Goal: Find specific page/section: Find specific page/section

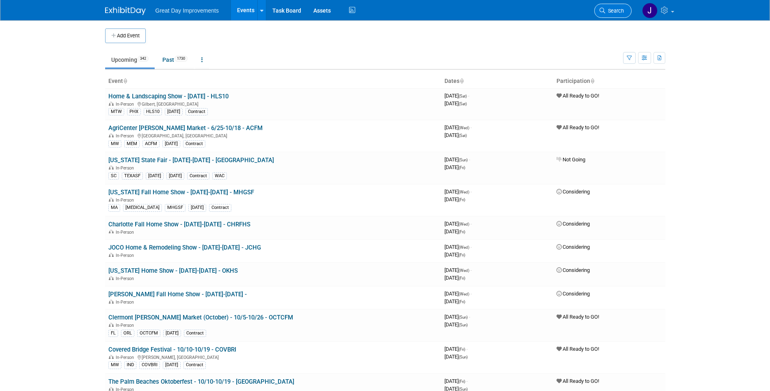
click at [605, 11] on span "Search" at bounding box center [614, 11] width 19 height 6
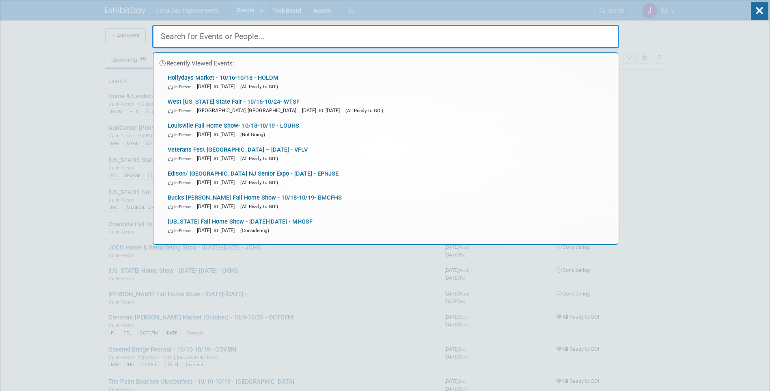
click at [240, 34] on input "text" at bounding box center [385, 37] width 467 height 24
paste input "SCSE"
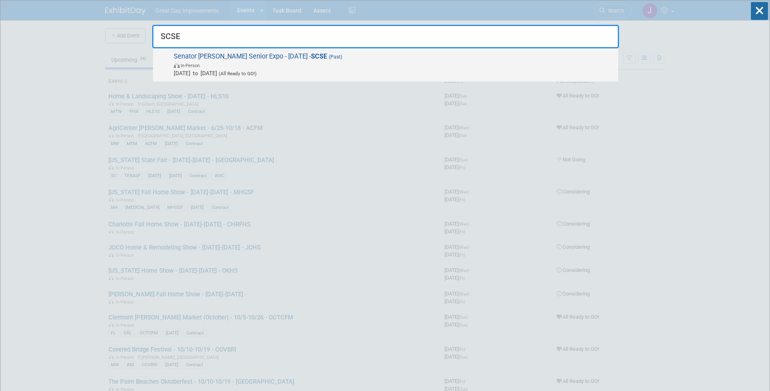
type input "SCSE"
click at [324, 69] on span "Oct 14, 2025 to Oct 14, 2025 (All Ready to GO!)" at bounding box center [394, 73] width 440 height 8
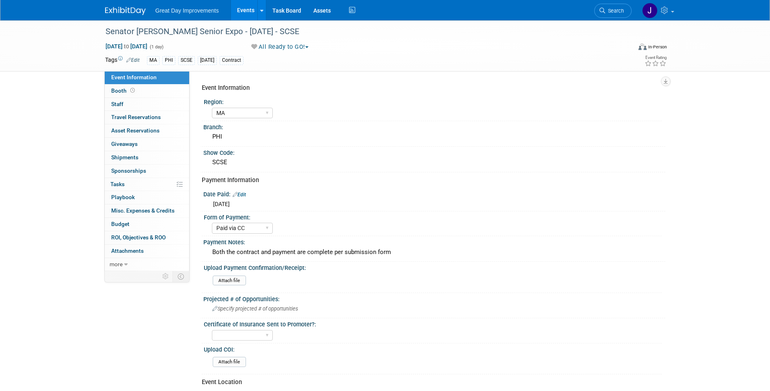
select select "MA"
select select "Paid via CC"
click at [122, 30] on div "Senator [PERSON_NAME] Senior Expo - [DATE] - SCSE" at bounding box center [361, 31] width 517 height 15
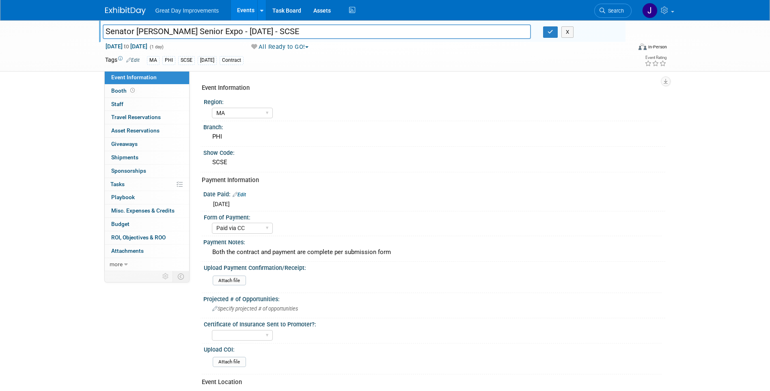
click at [281, 29] on input "Senator [PERSON_NAME] Senior Expo - [DATE] - SCSE" at bounding box center [317, 31] width 429 height 14
